Goal: Check status: Check status

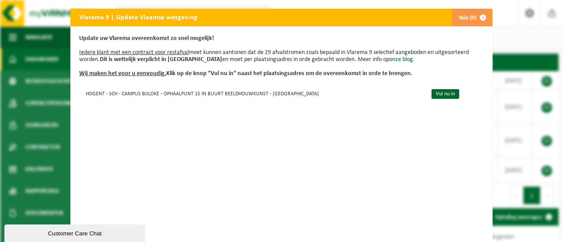
click at [460, 16] on button "Skip (0)" at bounding box center [472, 18] width 40 height 18
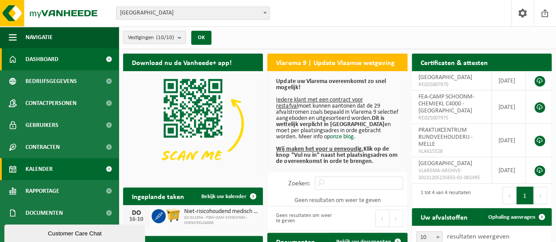
scroll to position [4, 0]
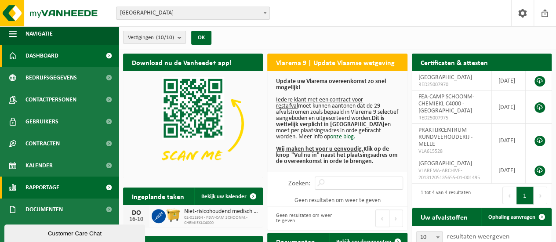
click at [53, 180] on span "Rapportage" at bounding box center [43, 188] width 34 height 22
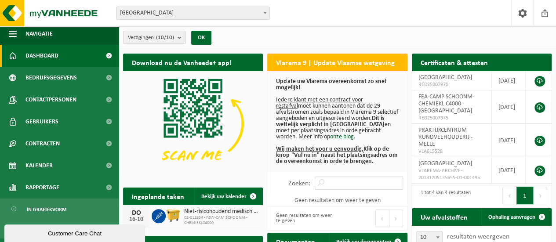
click at [266, 13] on b at bounding box center [265, 13] width 4 height 2
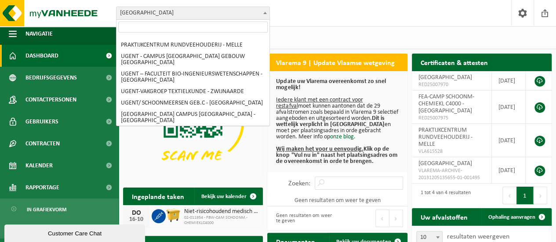
scroll to position [88, 0]
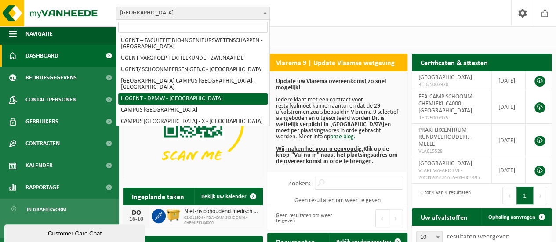
select select "518"
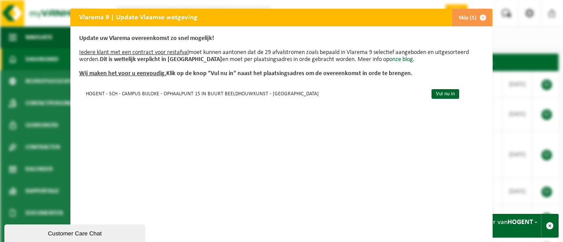
click at [465, 15] on button "Skip (1)" at bounding box center [472, 18] width 40 height 18
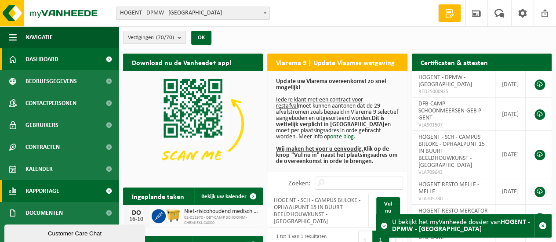
click at [40, 188] on span "Rapportage" at bounding box center [43, 191] width 34 height 22
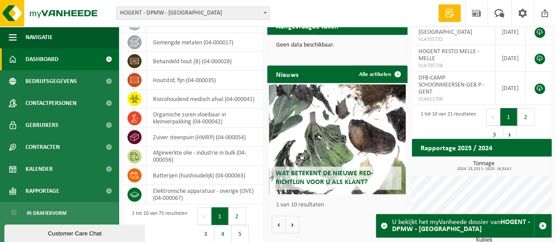
scroll to position [308, 0]
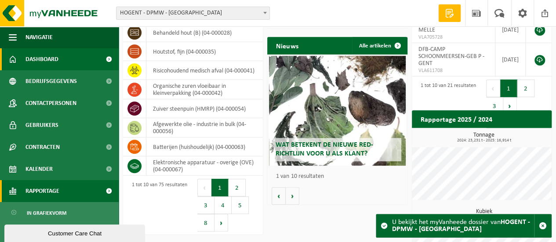
click at [58, 184] on span "Rapportage" at bounding box center [43, 191] width 34 height 22
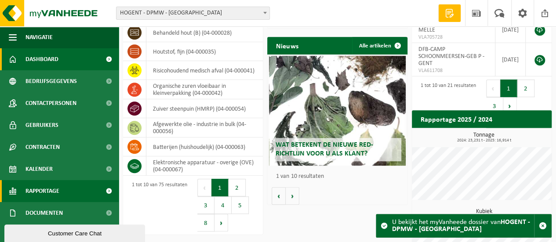
click at [99, 191] on span at bounding box center [109, 191] width 20 height 22
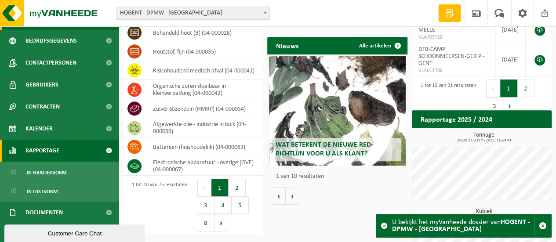
scroll to position [66, 0]
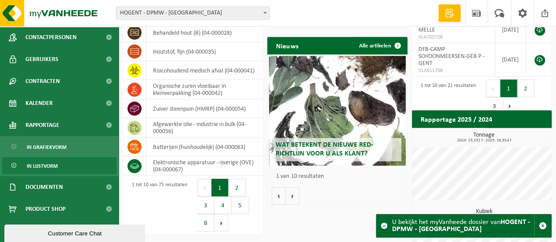
click at [61, 170] on link "In lijstvorm" at bounding box center [59, 165] width 114 height 17
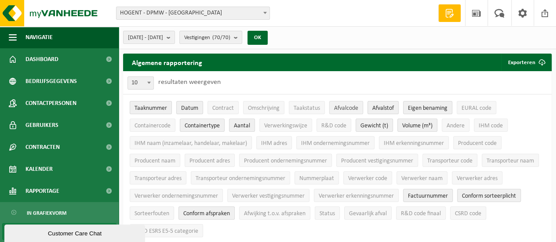
click at [348, 107] on span "Afvalcode" at bounding box center [346, 108] width 24 height 7
click at [336, 104] on button "Afvalcode" at bounding box center [346, 107] width 34 height 13
click at [471, 104] on button "EURAL code" at bounding box center [477, 107] width 40 height 13
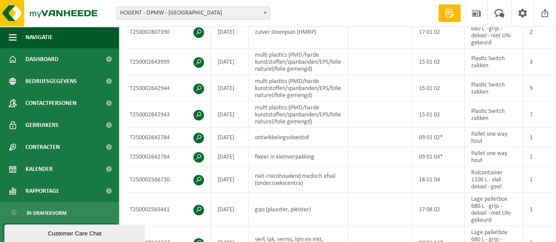
scroll to position [352, 0]
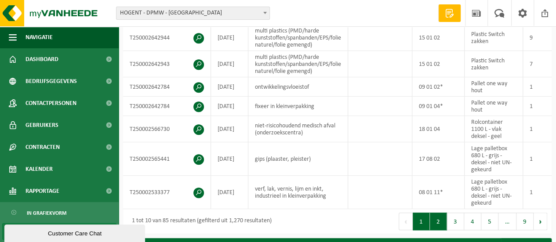
click at [438, 219] on button "2" at bounding box center [438, 222] width 17 height 18
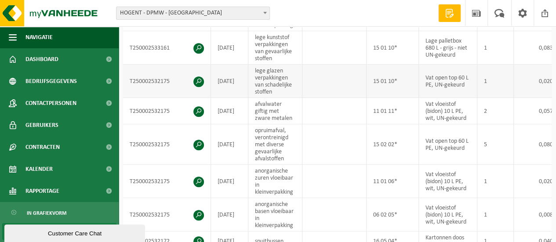
scroll to position [414, 0]
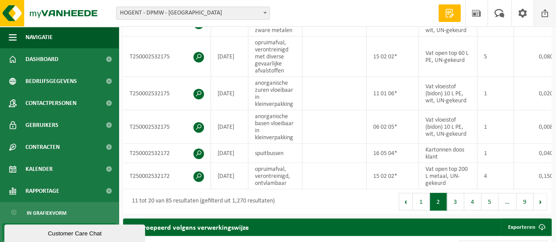
click at [548, 9] on span at bounding box center [545, 13] width 13 height 26
